Goal: Find specific page/section

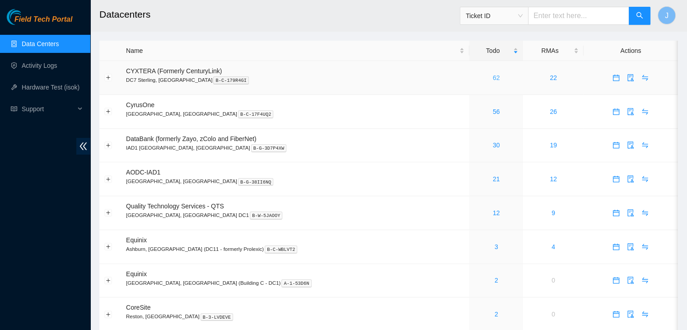
click at [493, 78] on link "62" at bounding box center [496, 77] width 7 height 7
